Goal: Entertainment & Leisure: Consume media (video, audio)

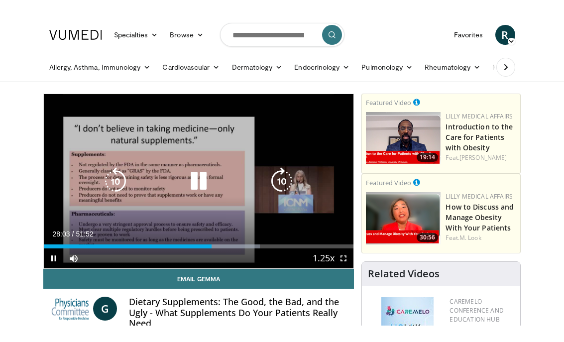
scroll to position [12, 0]
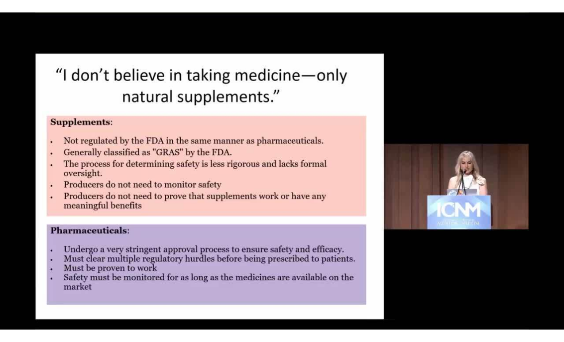
click at [370, 330] on html "Specialties Adult & Family Medicine Allergy, [MEDICAL_DATA], Immunology Anesthe…" at bounding box center [282, 159] width 564 height 342
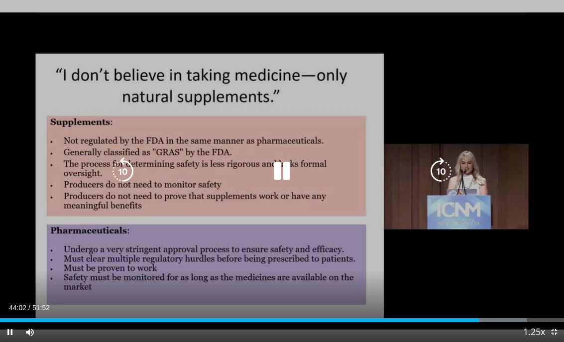
click at [370, 329] on span "Video Player" at bounding box center [554, 332] width 20 height 20
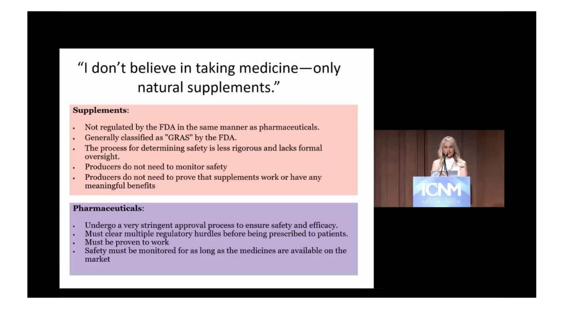
scroll to position [0, 0]
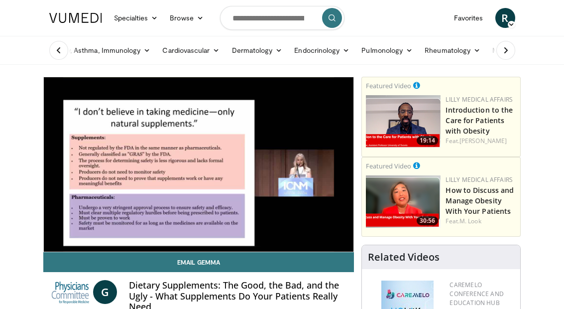
click at [370, 226] on img at bounding box center [403, 201] width 75 height 52
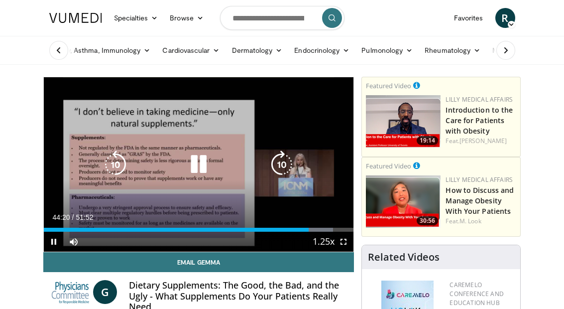
click at [335, 192] on div "10 seconds Tap to unmute" at bounding box center [199, 164] width 310 height 174
click at [321, 157] on div "10 seconds Tap to unmute" at bounding box center [199, 164] width 310 height 174
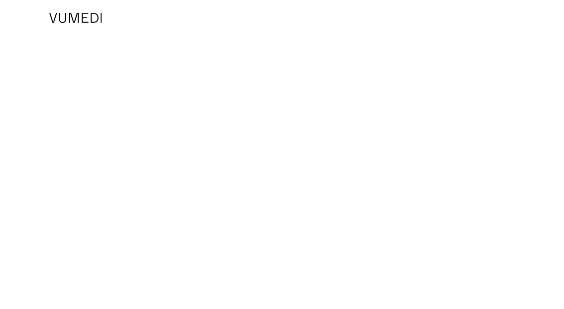
click at [297, 167] on body "Specialties Adult & Family Medicine Allergy, [MEDICAL_DATA], Immunology Anesthe…" at bounding box center [282, 154] width 564 height 309
